Goal: Task Accomplishment & Management: Manage account settings

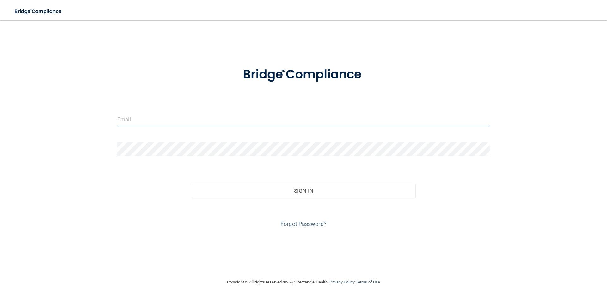
click at [138, 117] on input "email" at bounding box center [303, 119] width 372 height 14
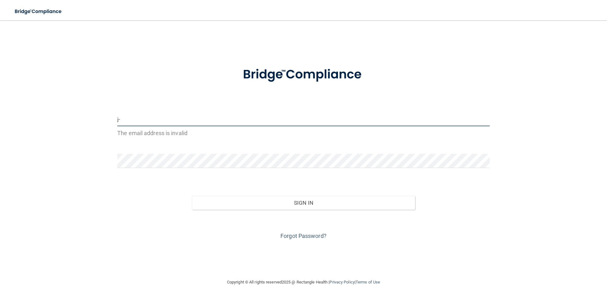
type input "j"
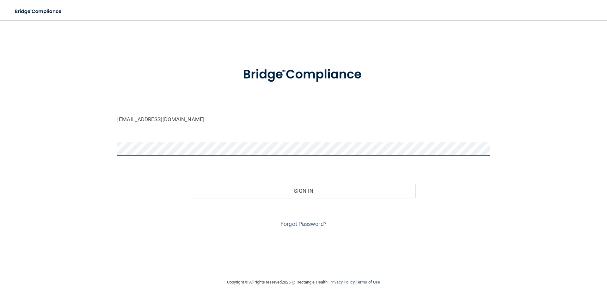
click at [192, 184] on button "Sign In" at bounding box center [304, 191] width 224 height 14
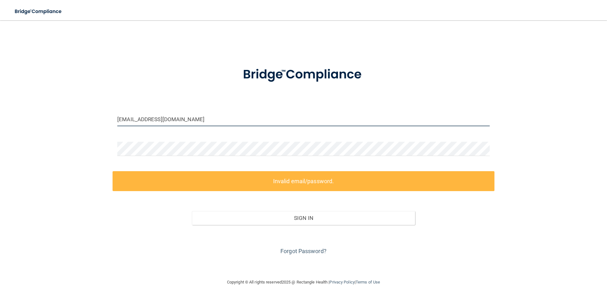
drag, startPoint x: 194, startPoint y: 119, endPoint x: 35, endPoint y: 107, distance: 159.2
click at [35, 107] on div "shutteringheart@gmail.com Invalid email/password. You don't have permission to …" at bounding box center [304, 149] width 582 height 245
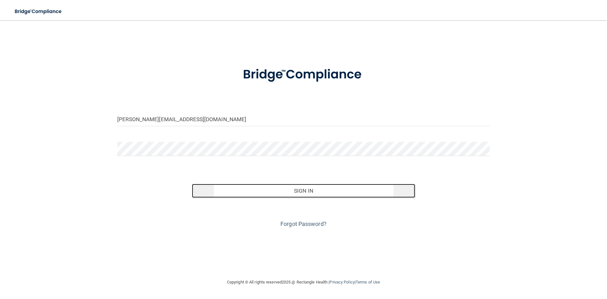
click at [243, 191] on button "Sign In" at bounding box center [304, 191] width 224 height 14
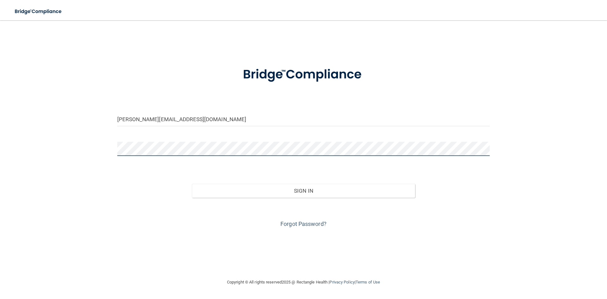
click at [192, 184] on button "Sign In" at bounding box center [304, 191] width 224 height 14
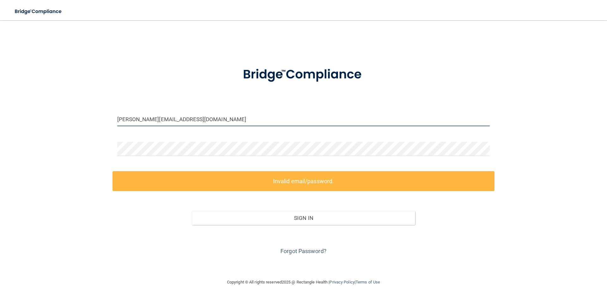
drag, startPoint x: 200, startPoint y: 115, endPoint x: 0, endPoint y: 110, distance: 199.6
click at [0, 110] on main "J-lo@texassedationdental.com Invalid email/password. You don't have permission …" at bounding box center [303, 159] width 607 height 279
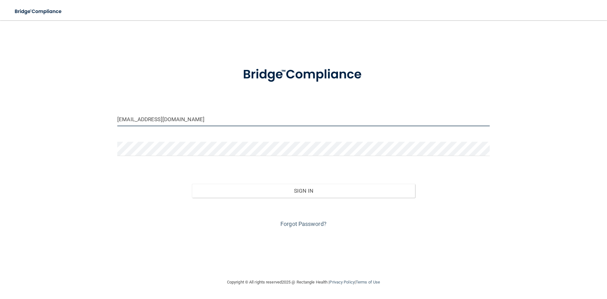
type input "[EMAIL_ADDRESS][DOMAIN_NAME]"
click at [192, 184] on button "Sign In" at bounding box center [304, 191] width 224 height 14
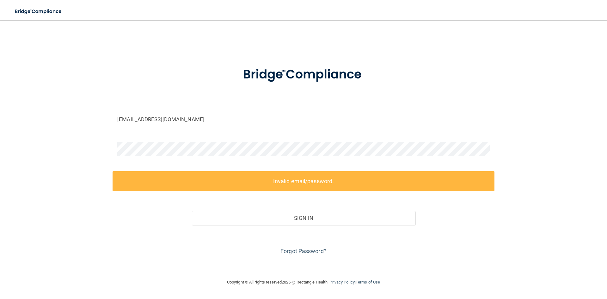
drag, startPoint x: 453, startPoint y: 42, endPoint x: 444, endPoint y: 41, distance: 8.9
click at [453, 42] on div "shutteringheart@gmail.com Invalid email/password. You don't have permission to …" at bounding box center [304, 149] width 582 height 245
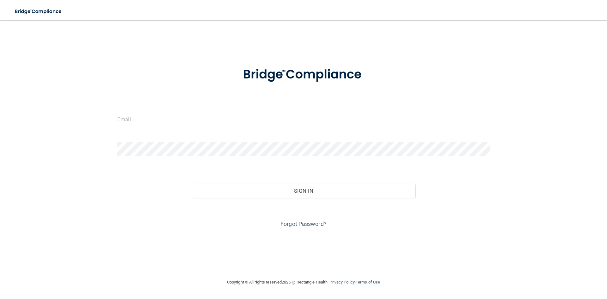
click at [148, 127] on div at bounding box center [304, 121] width 382 height 19
click at [148, 115] on input "email" at bounding box center [303, 119] width 372 height 14
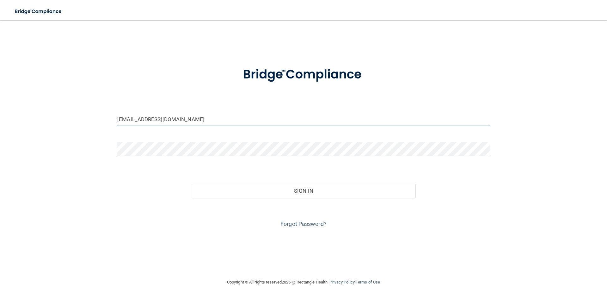
type input "[EMAIL_ADDRESS][DOMAIN_NAME]"
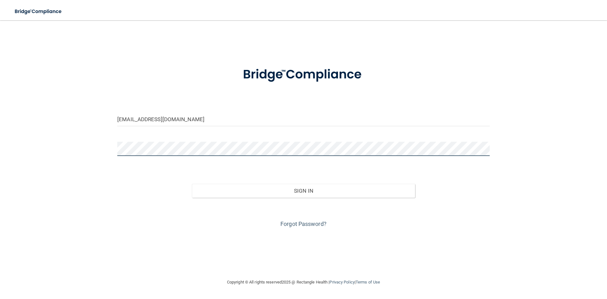
click at [192, 184] on button "Sign In" at bounding box center [304, 191] width 224 height 14
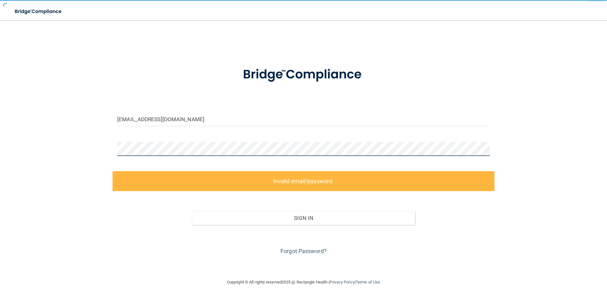
click at [192, 211] on button "Sign In" at bounding box center [304, 218] width 224 height 14
